Goal: Task Accomplishment & Management: Manage account settings

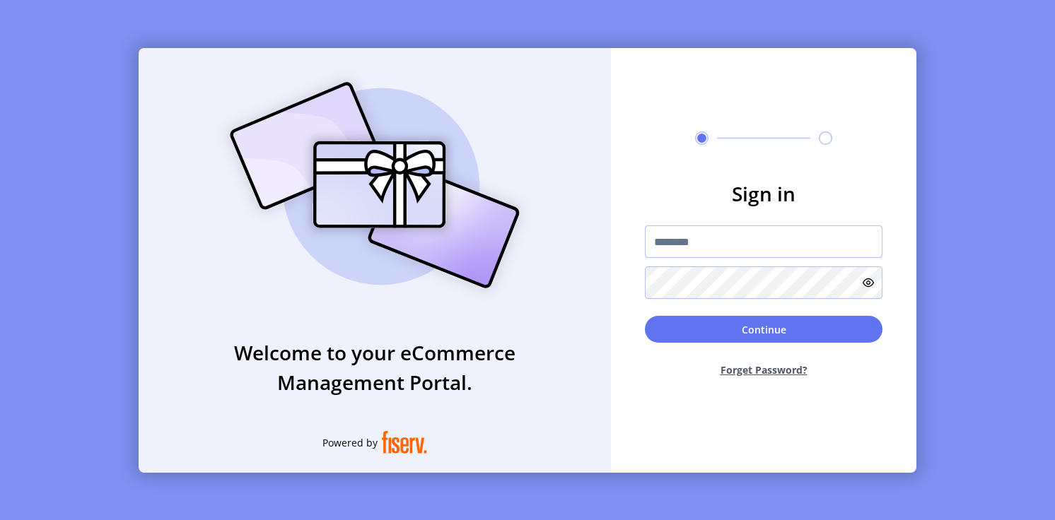
click at [656, 240] on input "text" at bounding box center [764, 242] width 238 height 33
type input "**********"
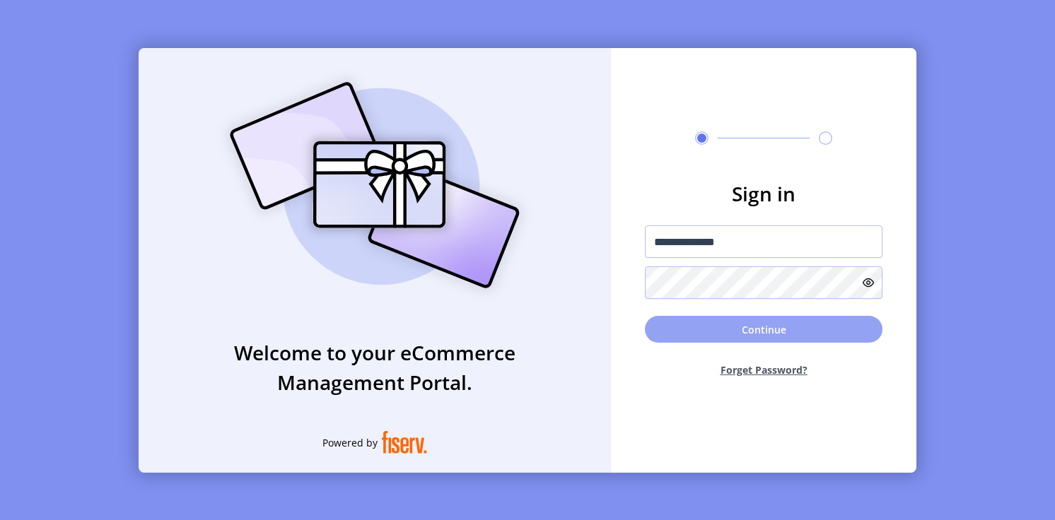
click at [651, 325] on button "Continue" at bounding box center [764, 329] width 238 height 27
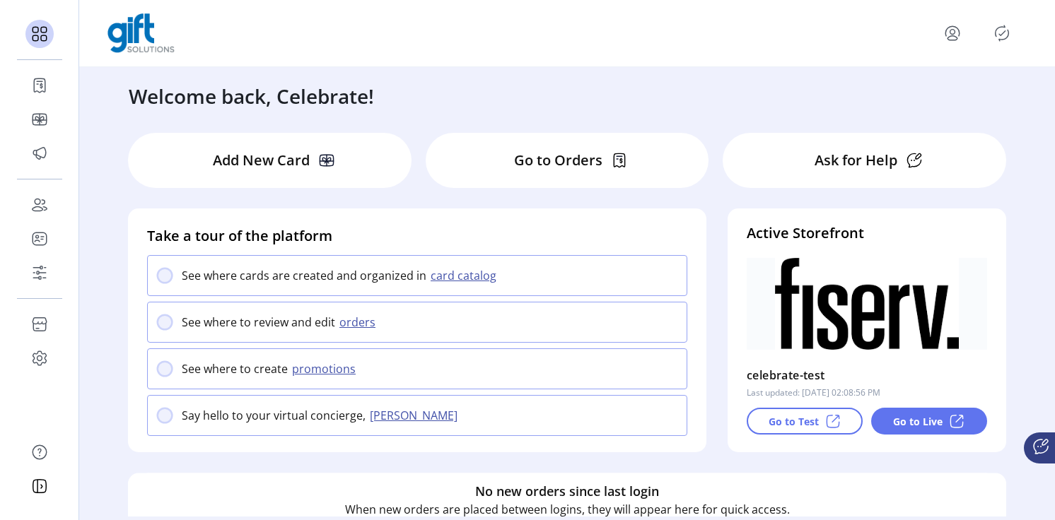
click at [514, 151] on p "Go to Orders" at bounding box center [558, 160] width 88 height 21
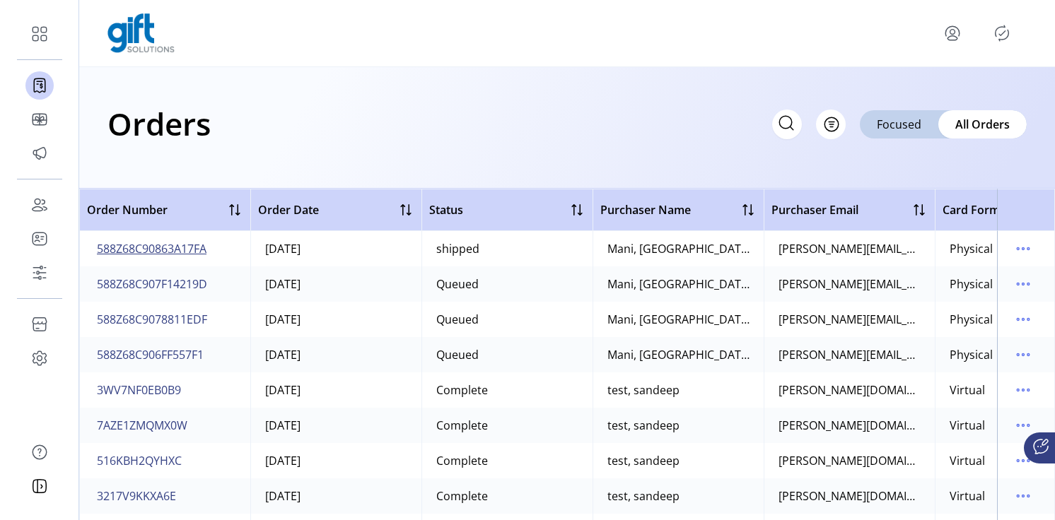
click at [158, 252] on span "588Z68C90863A17FA" at bounding box center [152, 248] width 110 height 17
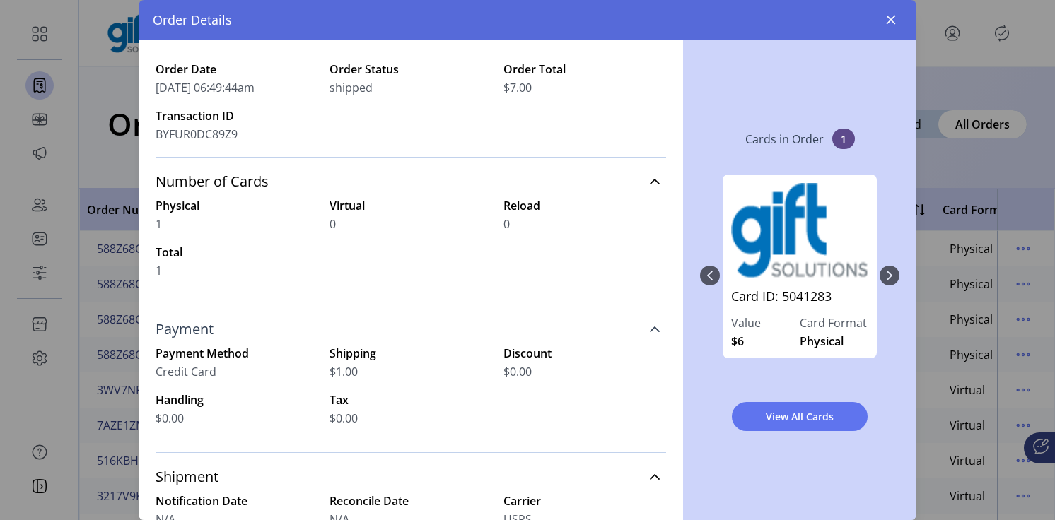
scroll to position [45, 0]
